Goal: Task Accomplishment & Management: Manage account settings

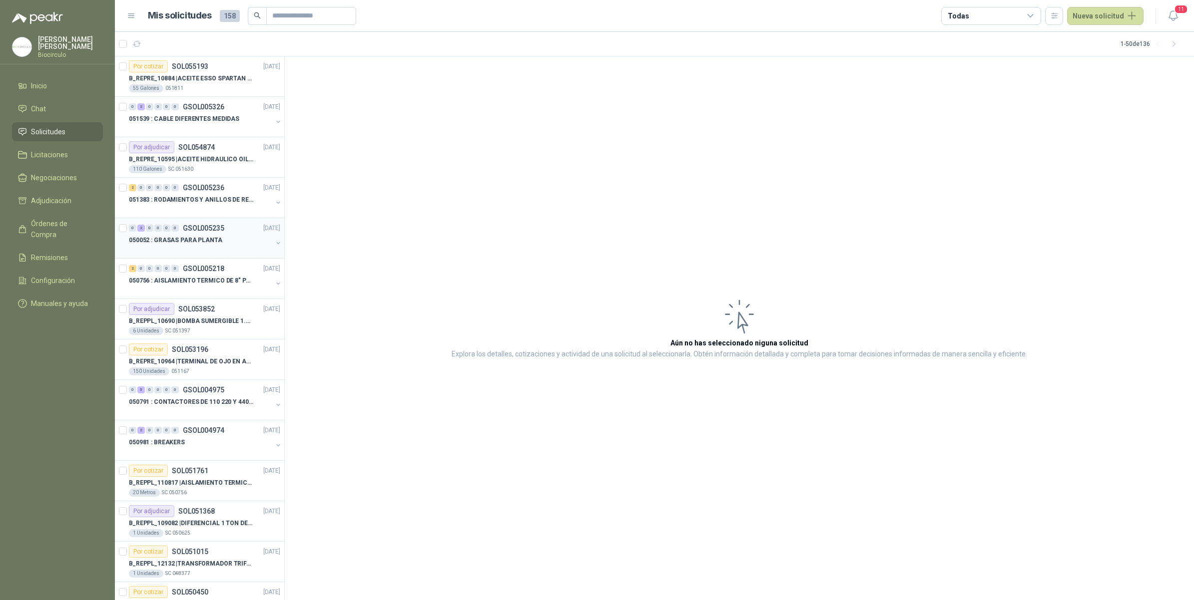
click at [209, 236] on p "050052 : GRASAS PARA PLANTA" at bounding box center [175, 240] width 93 height 9
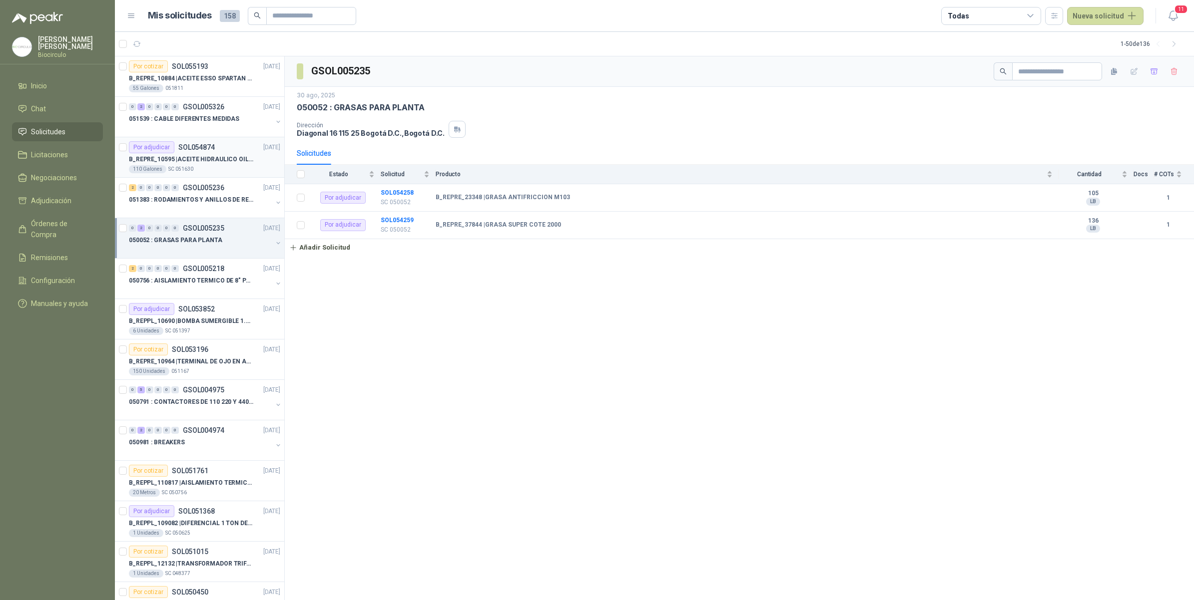
click at [225, 156] on p "B_REPRE_10595 | ACEITE HIDRAULICO OIL 68" at bounding box center [191, 159] width 124 height 9
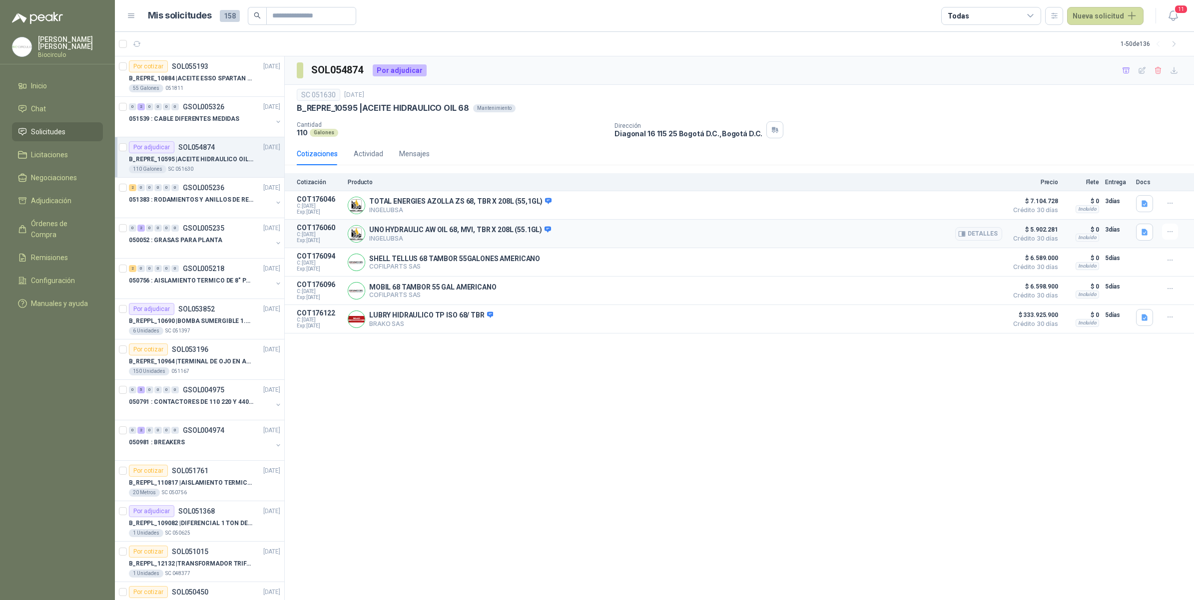
click at [980, 226] on div "Detalles" at bounding box center [978, 234] width 47 height 20
click at [980, 238] on button "Detalles" at bounding box center [978, 233] width 47 height 13
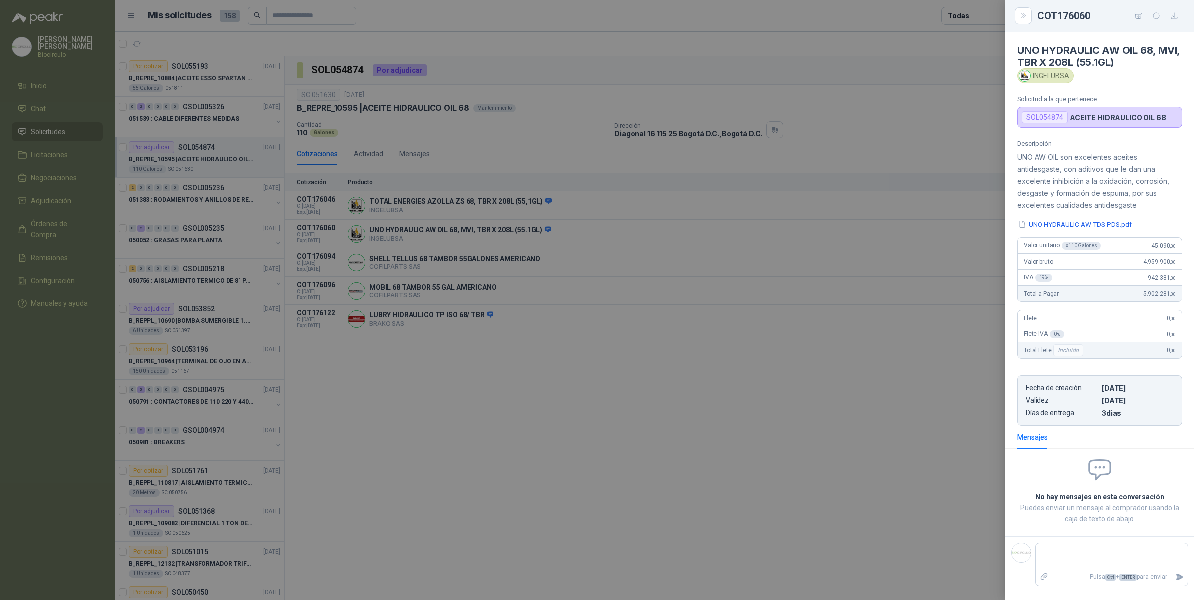
click at [1176, 17] on icon "button" at bounding box center [1174, 16] width 8 height 8
click at [376, 193] on div at bounding box center [597, 300] width 1194 height 600
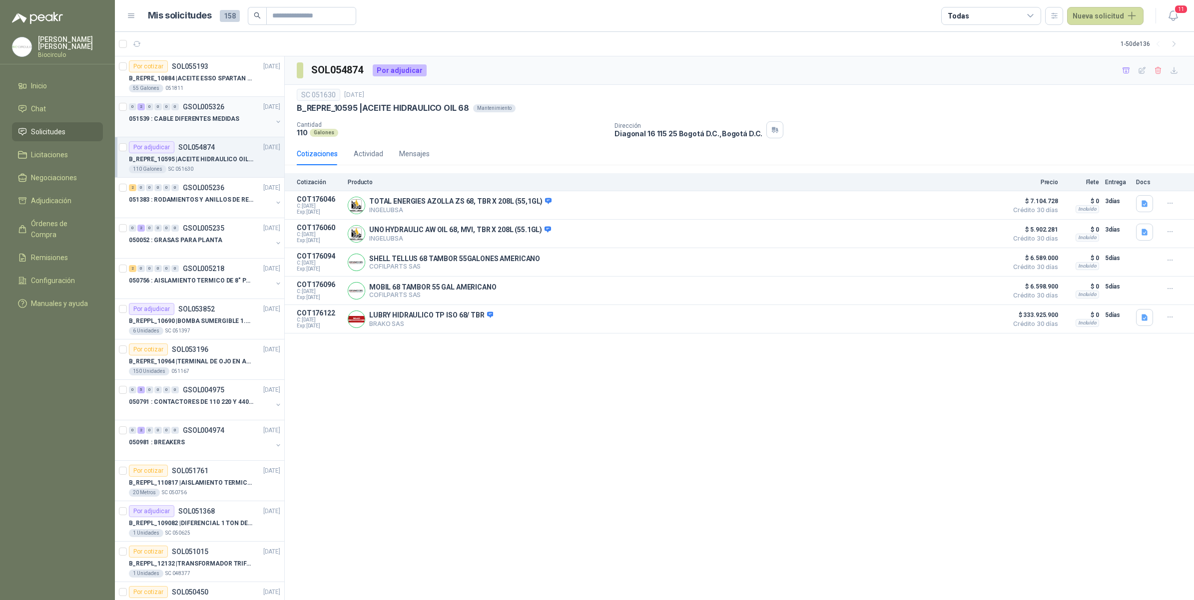
click at [223, 124] on div "051539 : CABLE DIFERENTES MEDIDAS" at bounding box center [200, 119] width 143 height 12
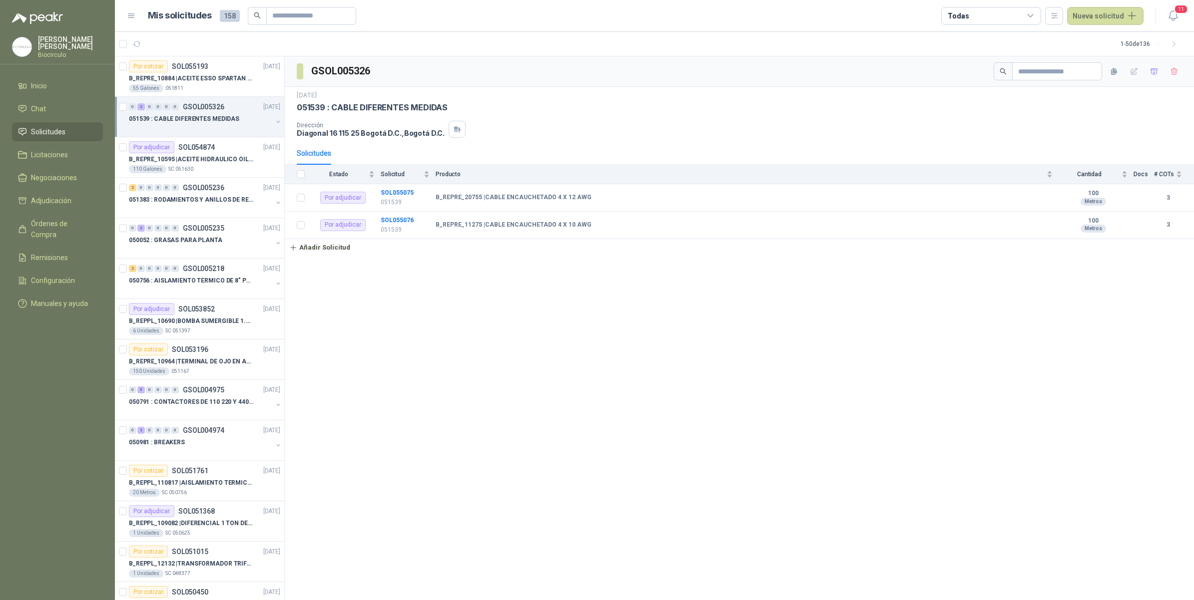
click at [275, 125] on icon "button" at bounding box center [278, 121] width 7 height 7
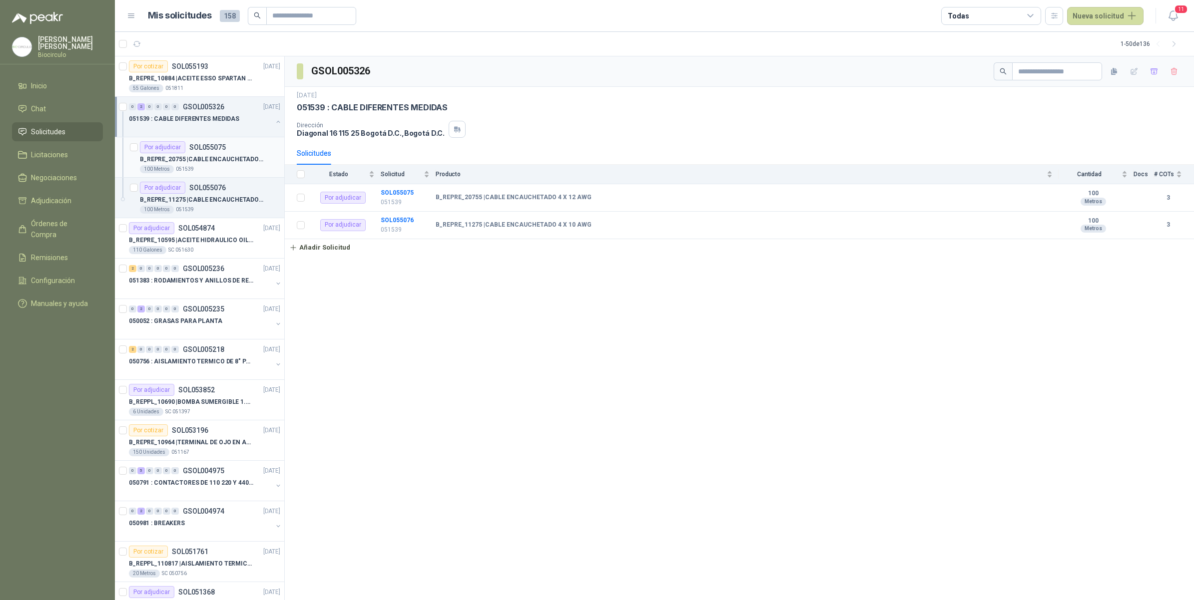
click at [258, 175] on article "Por adjudicar SOL055075 B_REPRE_20755 | CABLE ENCAUCHETADO 4 X 12 AWG 100 Metro…" at bounding box center [199, 157] width 169 height 40
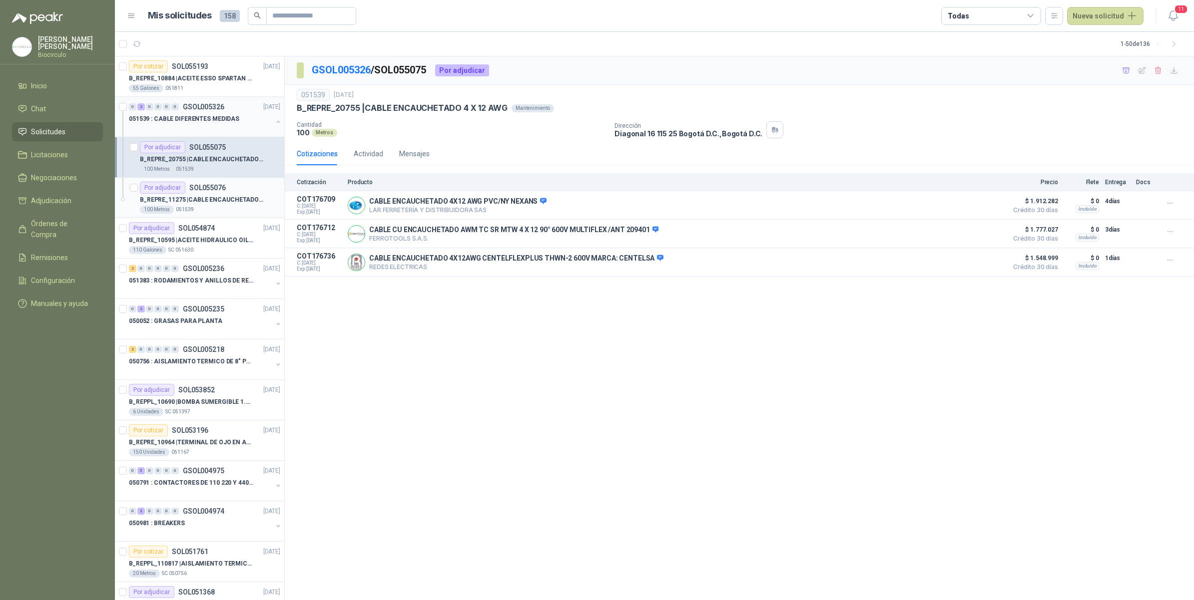
click at [238, 188] on div "Por adjudicar SOL055076" at bounding box center [210, 188] width 140 height 12
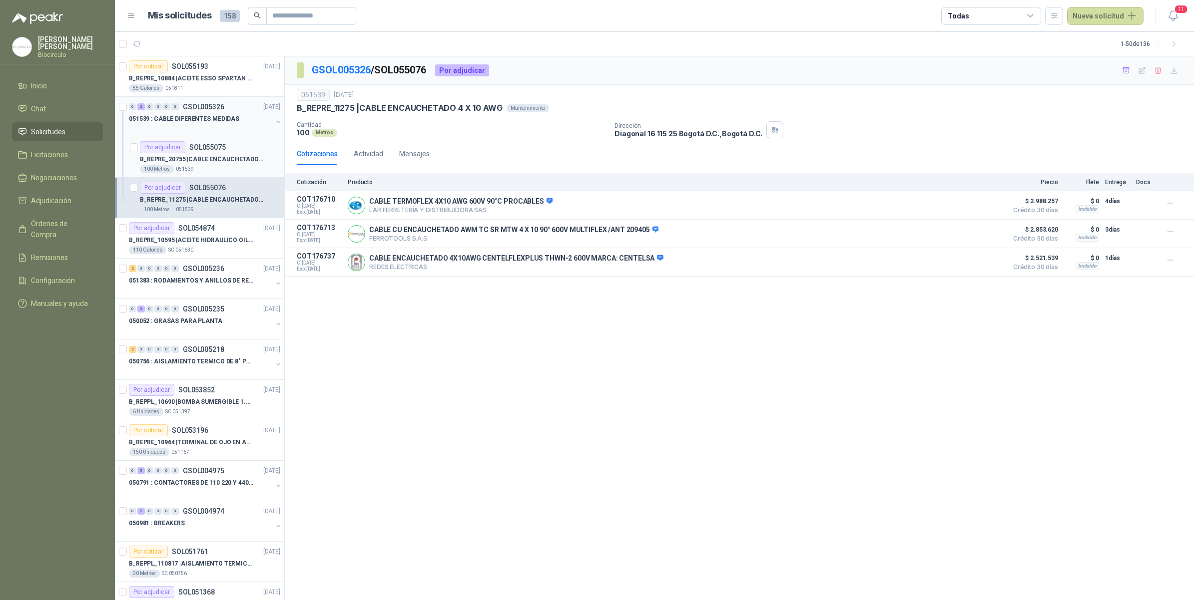
click at [238, 160] on p "B_REPRE_20755 | CABLE ENCAUCHETADO 4 X 12 AWG" at bounding box center [202, 159] width 124 height 9
click at [198, 356] on div "050756 : AISLAMIENTO TERMICO DE 8" PARA TUBERIA" at bounding box center [200, 362] width 143 height 12
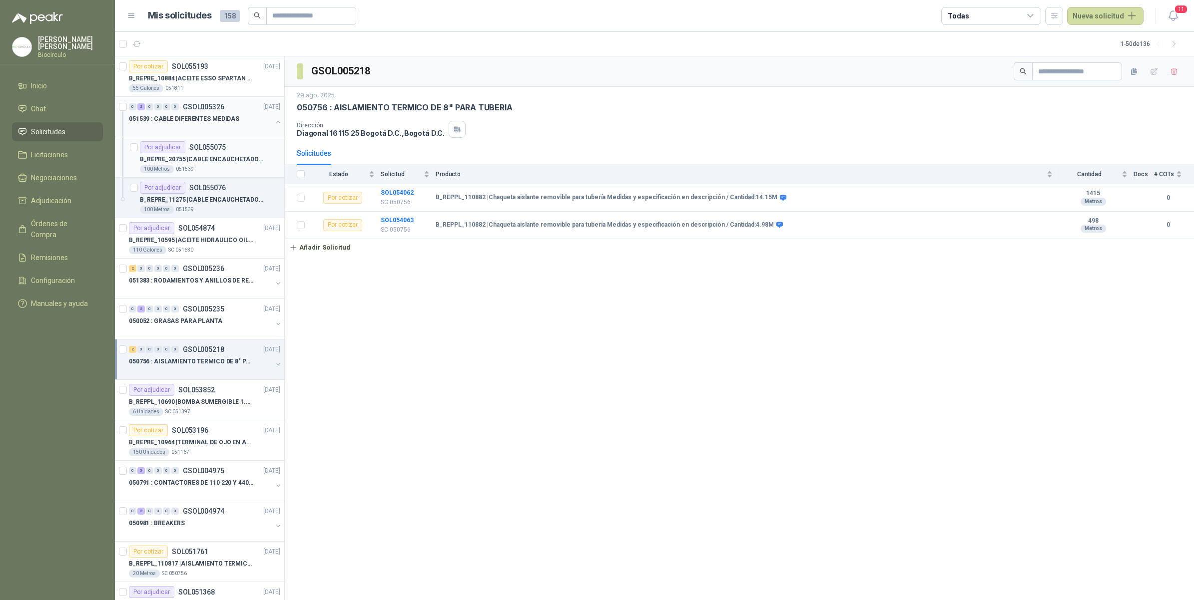
click at [210, 170] on div "100 Metros 051539" at bounding box center [210, 169] width 140 height 8
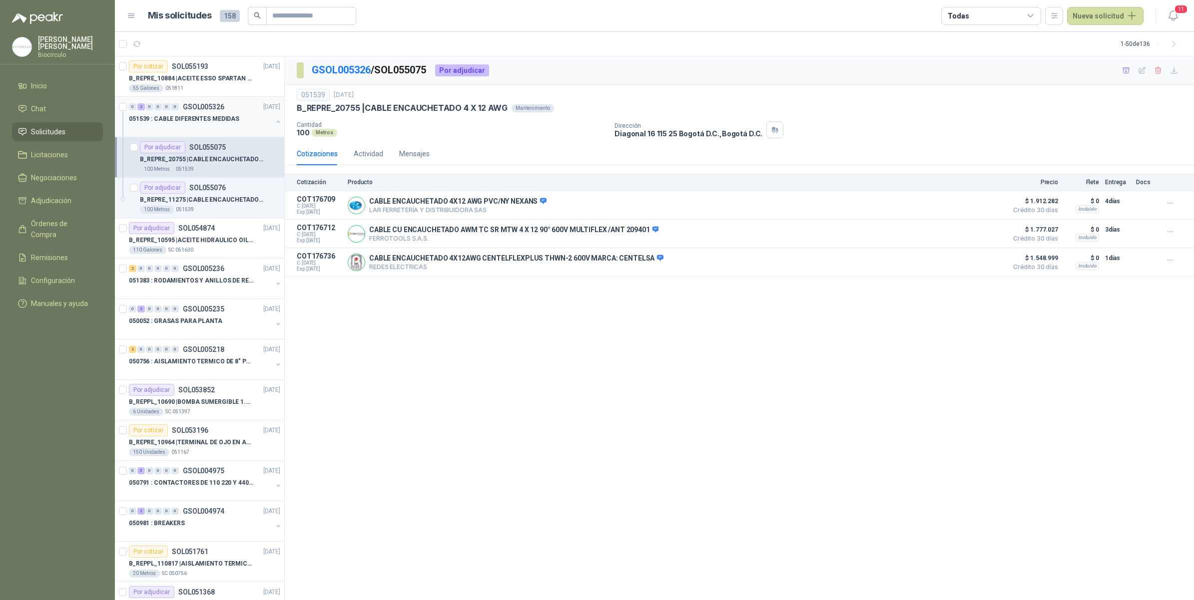
click at [314, 95] on div "051539" at bounding box center [313, 95] width 33 height 12
copy div "051539"
click at [227, 205] on div "B_REPRE_11275 | CABLE ENCAUCHETADO 4 X 10 AWG" at bounding box center [210, 200] width 140 height 12
click at [983, 265] on button "Detalles" at bounding box center [978, 262] width 47 height 13
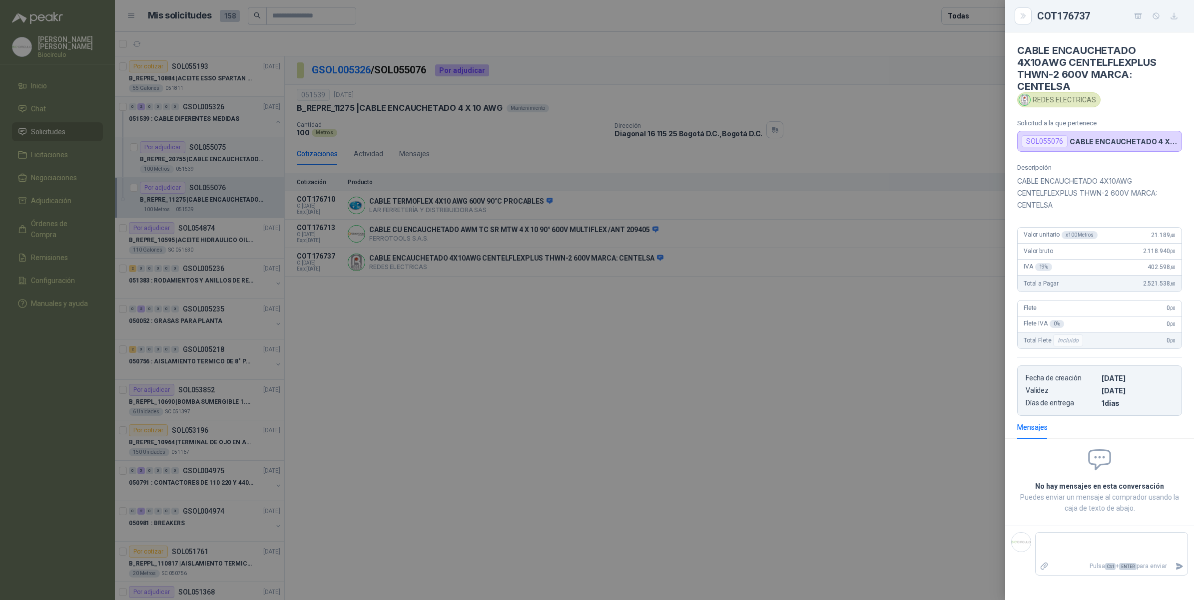
click at [870, 107] on div at bounding box center [597, 300] width 1194 height 600
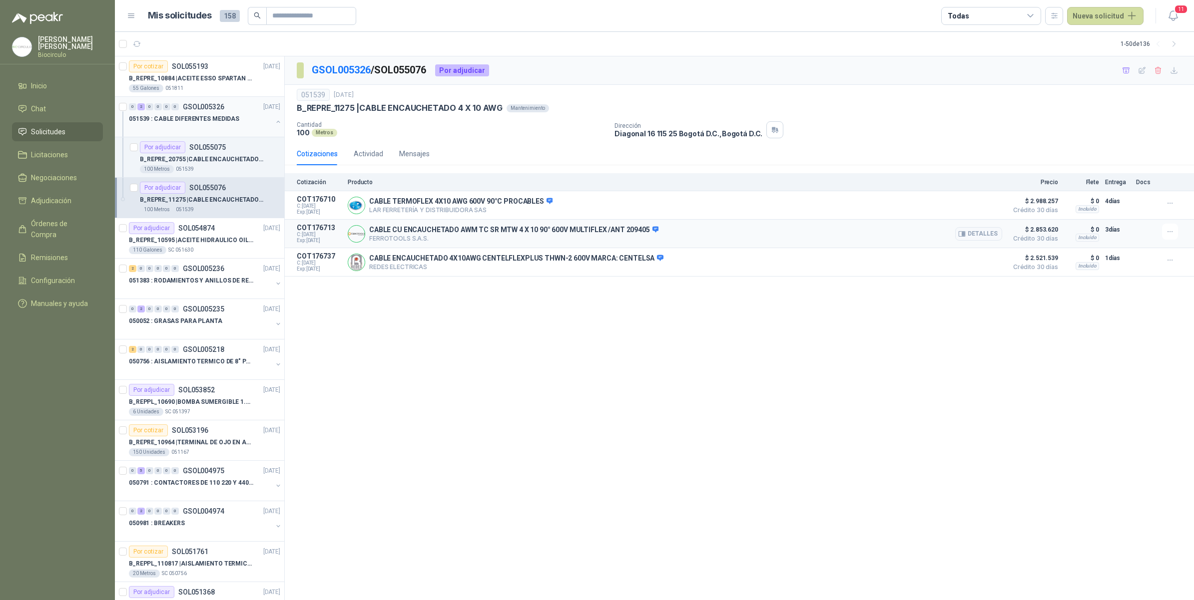
click at [970, 228] on div "Detalles" at bounding box center [978, 234] width 47 height 20
click at [976, 231] on button "Detalles" at bounding box center [978, 233] width 47 height 13
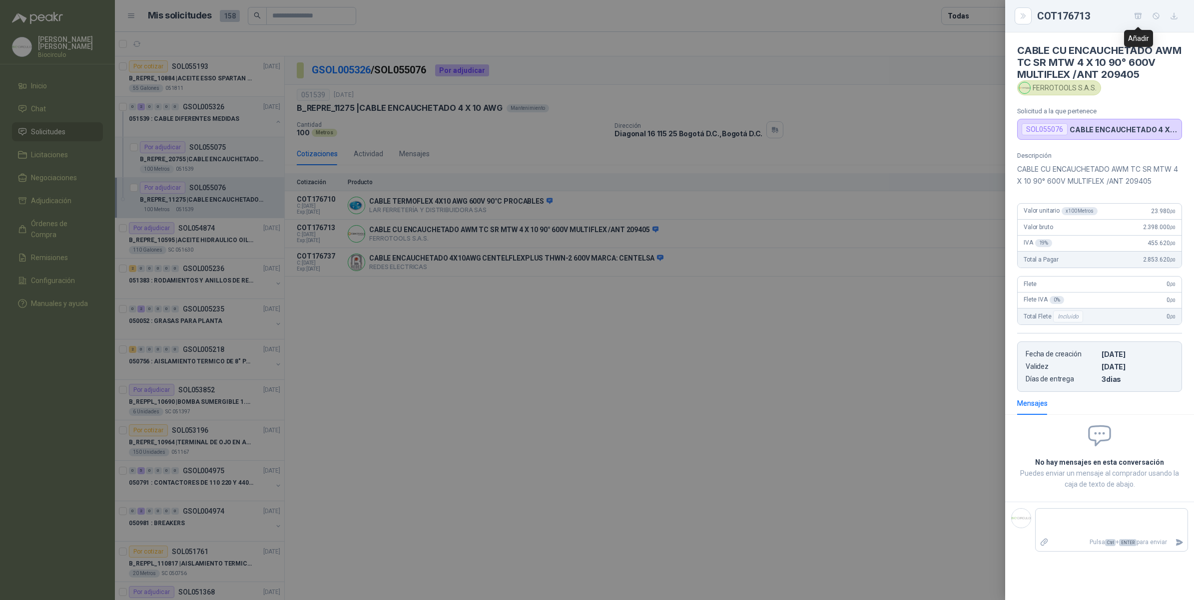
click at [1137, 18] on icon "button" at bounding box center [1137, 15] width 7 height 5
click at [290, 288] on div at bounding box center [597, 300] width 1194 height 600
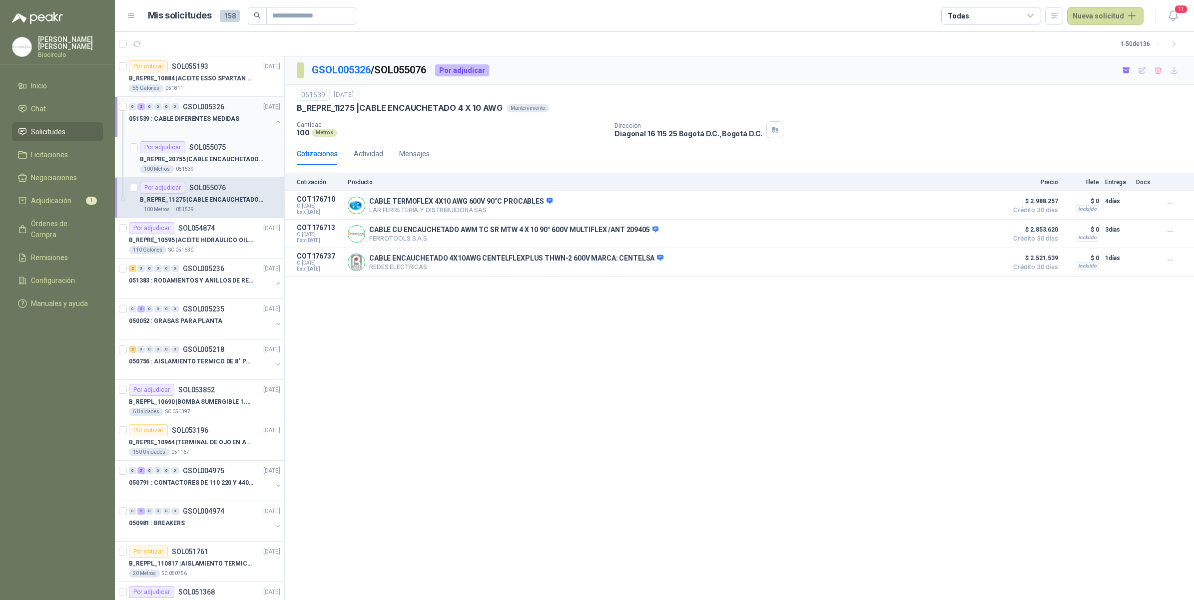
click at [222, 157] on p "B_REPRE_20755 | CABLE ENCAUCHETADO 4 X 12 AWG" at bounding box center [202, 159] width 124 height 9
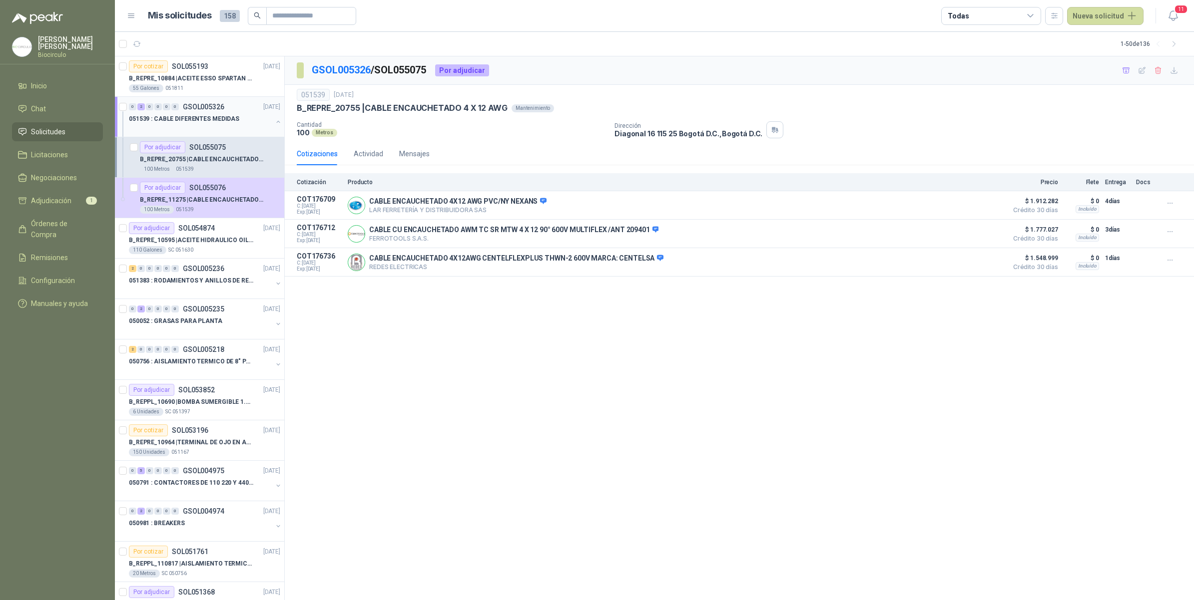
click at [238, 166] on div "100 Metros 051539" at bounding box center [210, 169] width 140 height 8
click at [983, 262] on button "Detalles" at bounding box center [978, 262] width 47 height 13
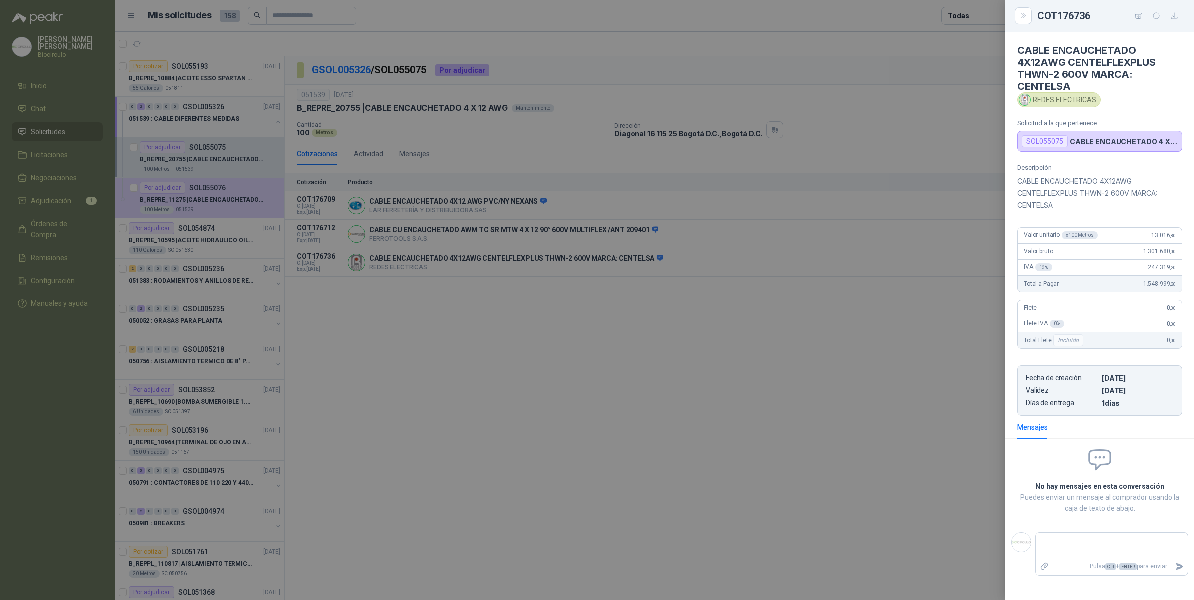
click at [925, 271] on div at bounding box center [597, 300] width 1194 height 600
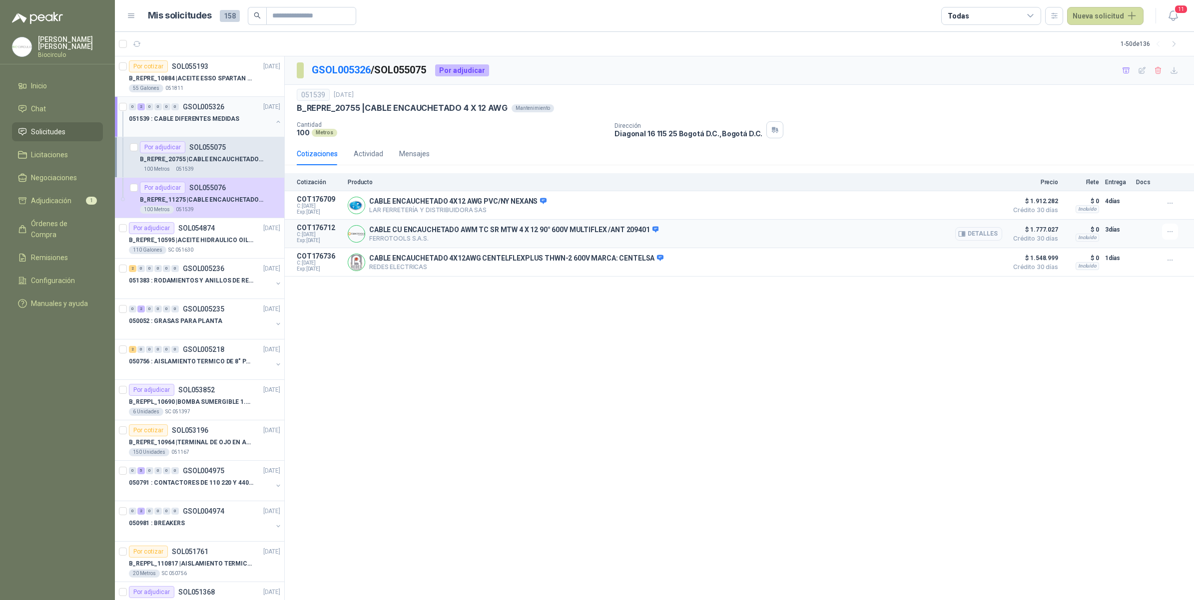
click at [991, 231] on button "Detalles" at bounding box center [978, 233] width 47 height 13
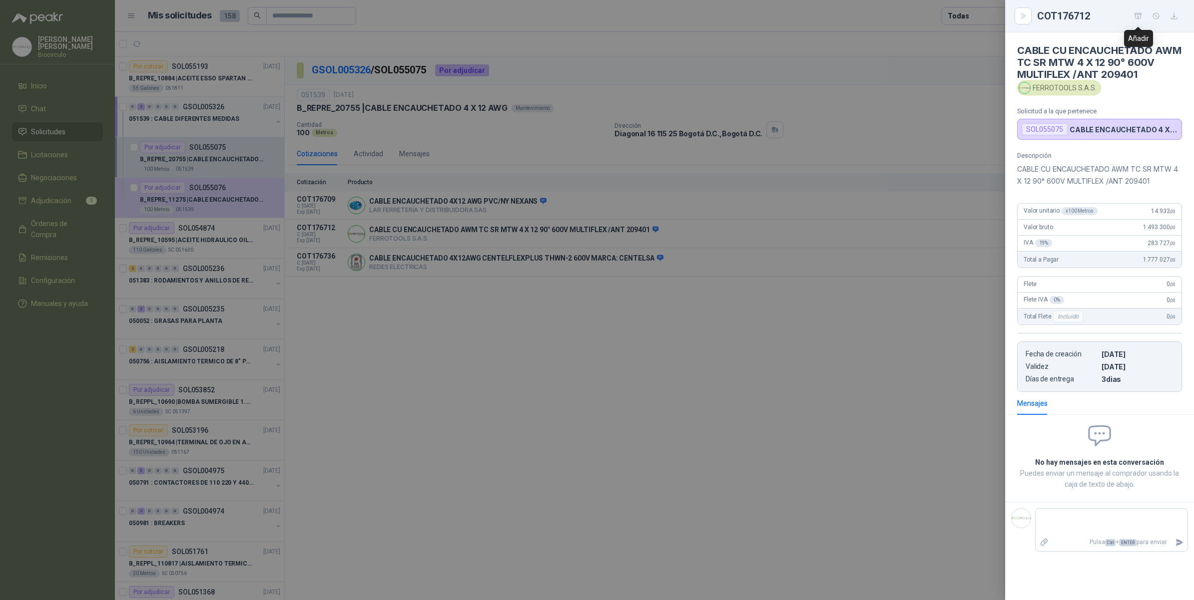
click at [1137, 23] on button "button" at bounding box center [1138, 16] width 16 height 16
click at [866, 388] on div at bounding box center [597, 300] width 1194 height 600
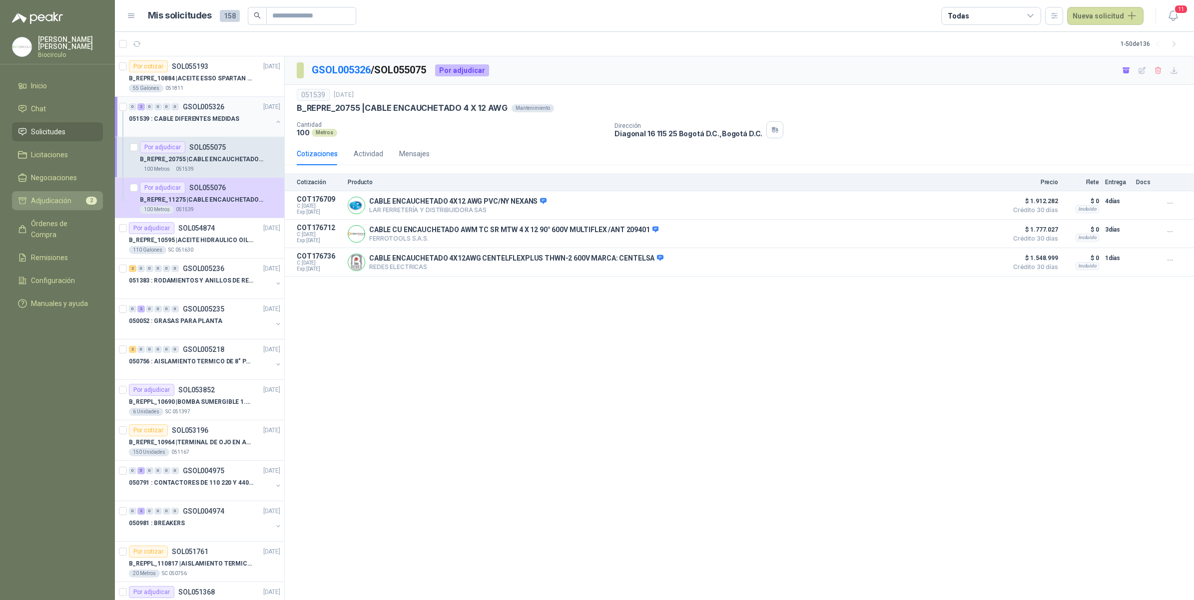
click at [91, 202] on span "2" at bounding box center [91, 201] width 11 height 8
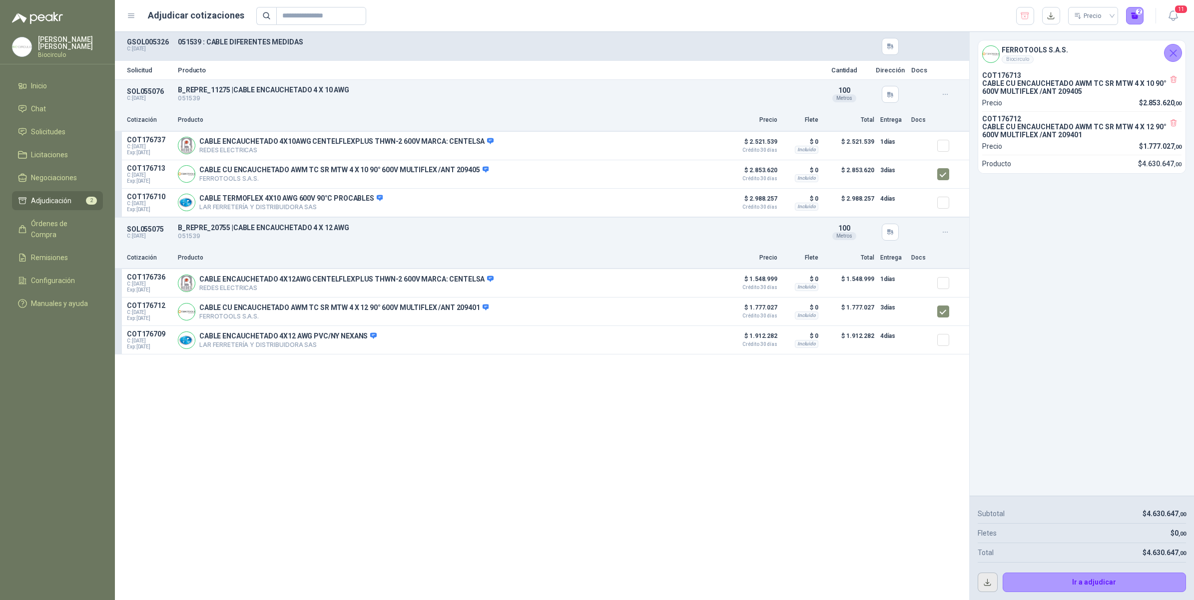
click at [991, 583] on button "button" at bounding box center [988, 583] width 20 height 20
click at [1020, 18] on icon "button" at bounding box center [1024, 16] width 9 height 10
